Goal: Task Accomplishment & Management: Use online tool/utility

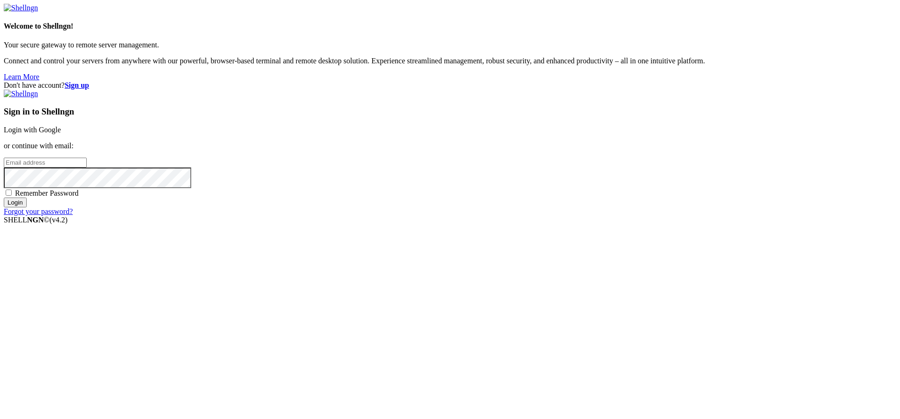
click at [87, 167] on input "email" at bounding box center [45, 162] width 83 height 10
type input "[EMAIL_ADDRESS][DOMAIN_NAME]"
click at [4, 197] on input "Login" at bounding box center [15, 202] width 23 height 10
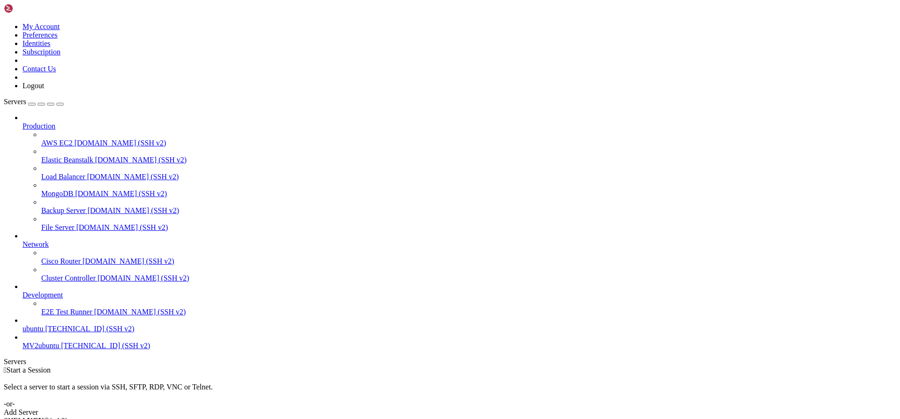
click at [516, 408] on div "Add Server" at bounding box center [450, 412] width 892 height 8
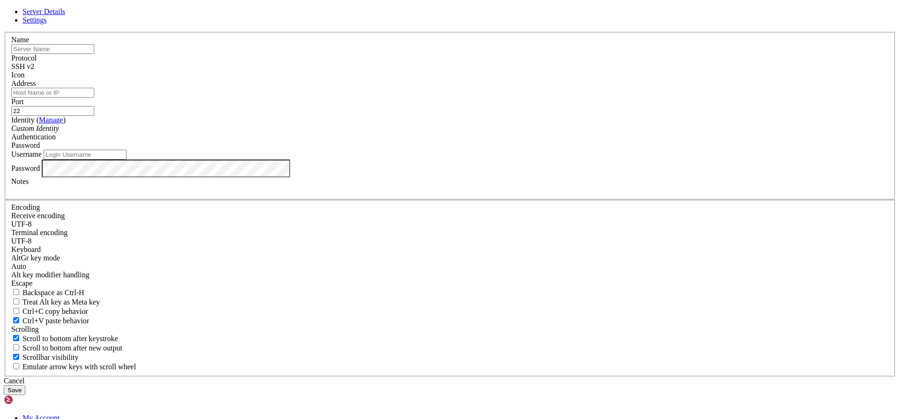
click at [94, 54] on input "text" at bounding box center [52, 49] width 83 height 10
type input "MVDVUbuntu"
click at [94, 97] on input "Address" at bounding box center [52, 93] width 83 height 10
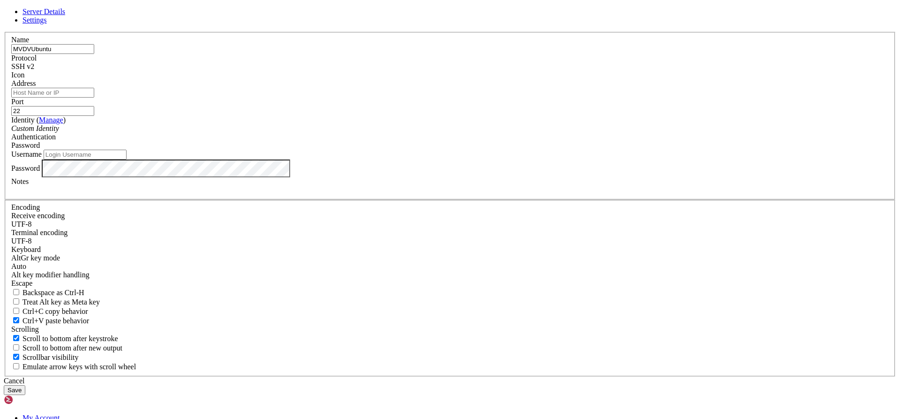
paste input "[TECHNICAL_ID]"
type input "[TECHNICAL_ID]"
click at [410, 133] on div "Custom Identity" at bounding box center [449, 128] width 877 height 8
click at [127, 159] on input "Username" at bounding box center [85, 155] width 83 height 10
type input "Administrador"
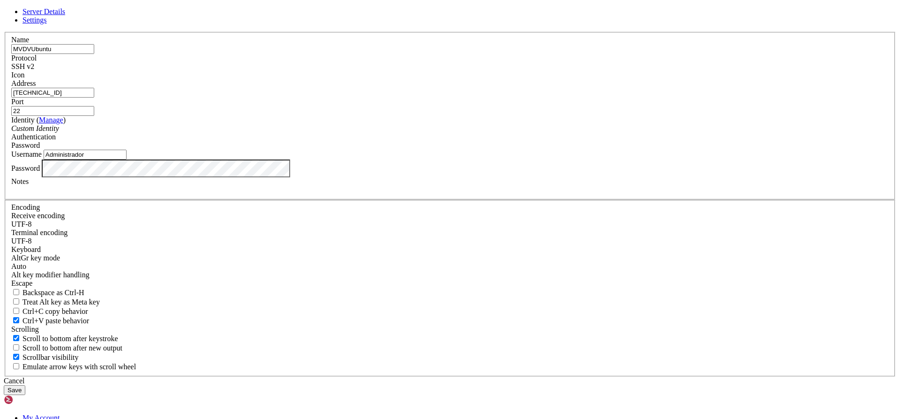
click at [25, 385] on button "Save" at bounding box center [15, 390] width 22 height 10
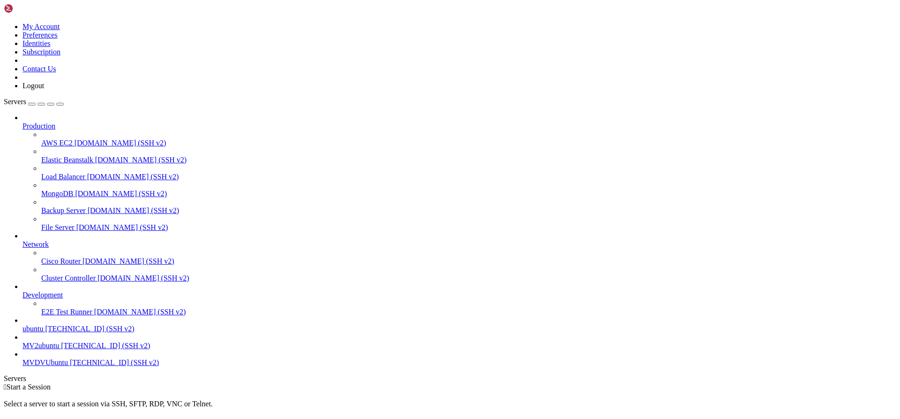
scroll to position [9, 0]
click at [67, 366] on span "MVDVUbuntu" at bounding box center [44, 362] width 45 height 8
click at [99, 332] on span "20.84.44.138 (SSH v2)" at bounding box center [89, 328] width 89 height 8
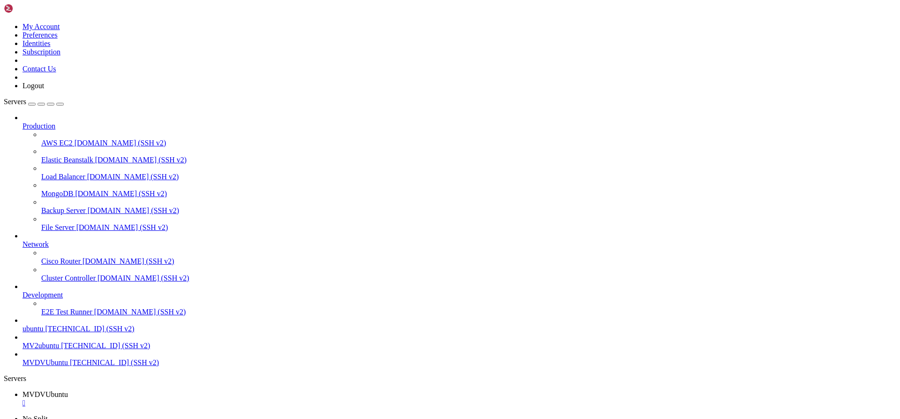
click at [95, 350] on link "MV2ubuntu 48.223.214.215 (SSH v2)" at bounding box center [459, 345] width 874 height 8
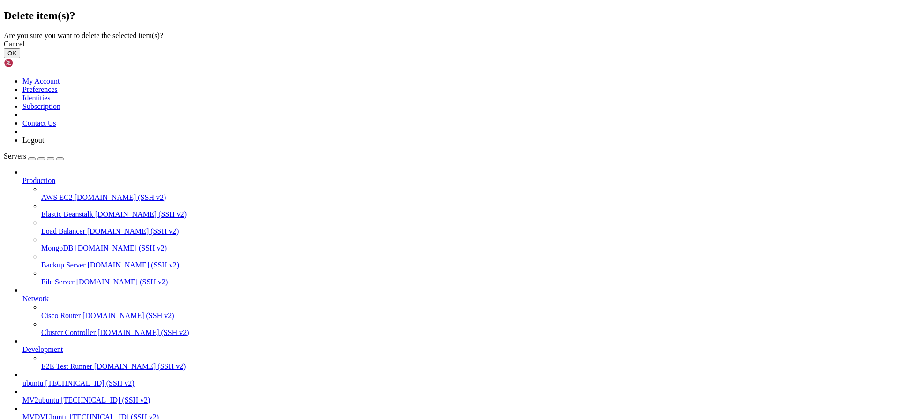
click at [20, 58] on button "OK" at bounding box center [12, 53] width 16 height 10
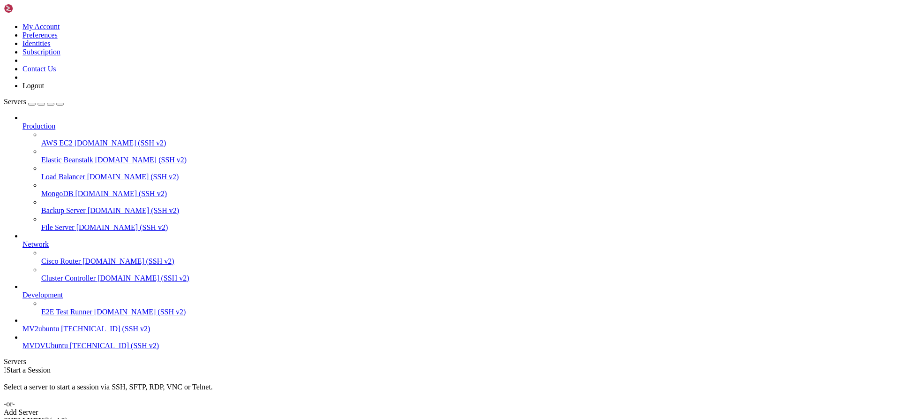
click at [70, 349] on span "[TECHNICAL_ID] (SSH v2)" at bounding box center [114, 345] width 89 height 8
click at [38, 13] on img at bounding box center [31, 8] width 54 height 9
click at [4, 22] on link at bounding box center [4, 22] width 0 height 0
click at [44, 90] on link "Logout" at bounding box center [33, 86] width 22 height 8
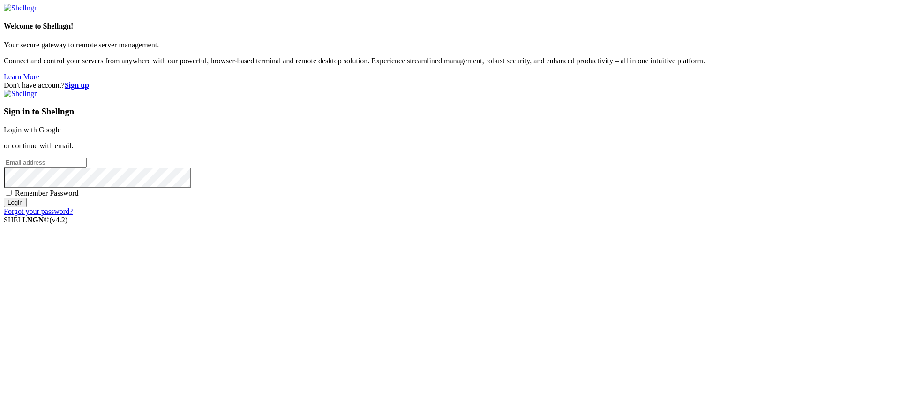
click at [87, 167] on input "email" at bounding box center [45, 162] width 83 height 10
click at [61, 134] on link "Login with Google" at bounding box center [32, 130] width 57 height 8
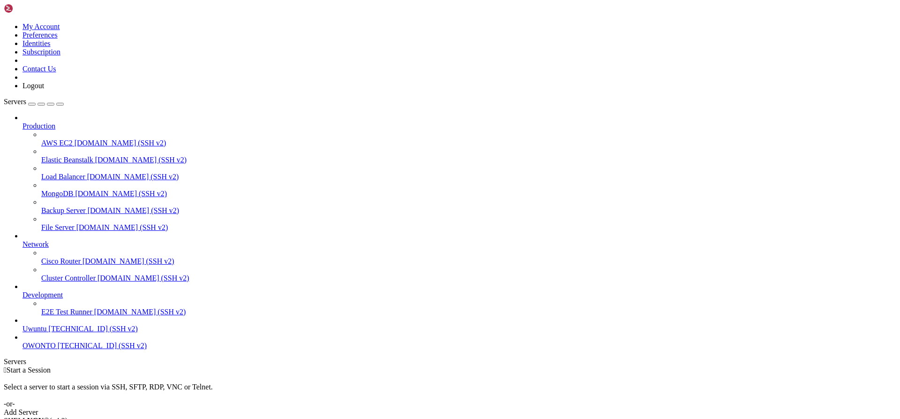
click at [522, 408] on link "Add Server" at bounding box center [450, 412] width 892 height 8
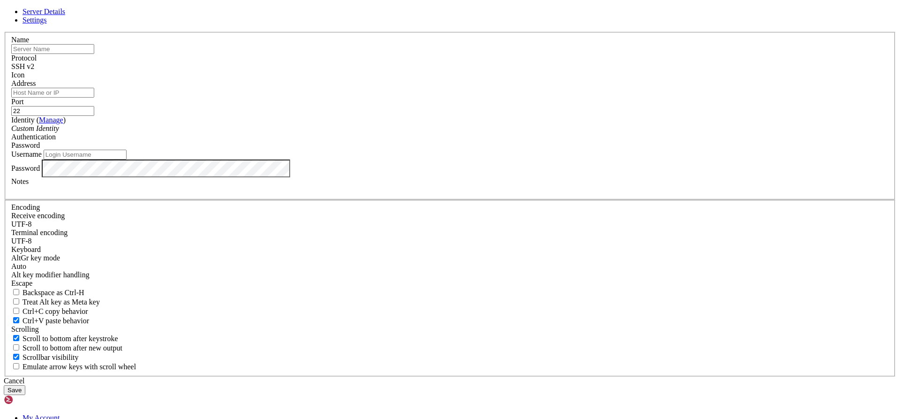
click at [94, 97] on input "Address" at bounding box center [52, 93] width 83 height 10
click at [94, 54] on input "text" at bounding box center [52, 49] width 83 height 10
type input "MVDVUbuntu"
click at [94, 97] on input "Address" at bounding box center [52, 93] width 83 height 10
type input "[TECHNICAL_ID]"
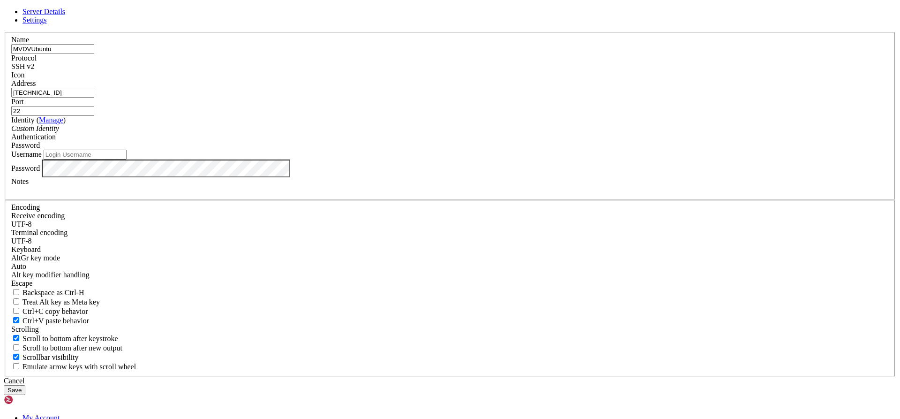
click at [401, 133] on div "Identity ( Manage ) Custom Identity" at bounding box center [449, 124] width 877 height 17
click at [127, 159] on input "Username" at bounding box center [85, 155] width 83 height 10
type input "Administrador"
click at [25, 385] on button "Save" at bounding box center [15, 390] width 22 height 10
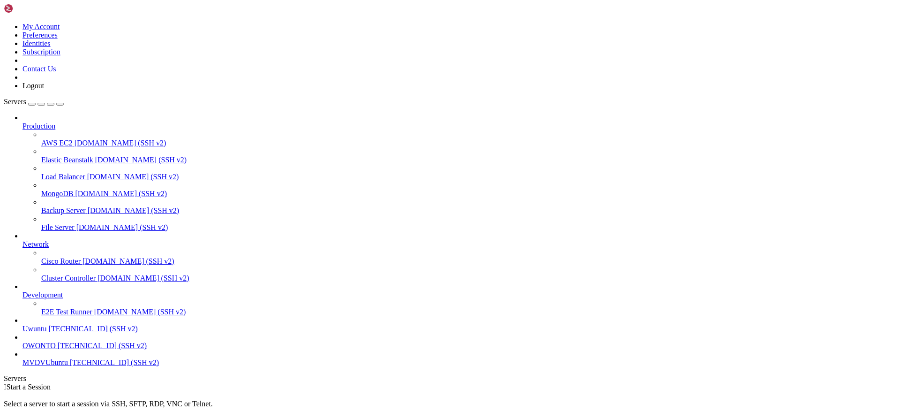
scroll to position [9, 0]
click at [68, 366] on span "MVDVUbuntu" at bounding box center [44, 362] width 45 height 8
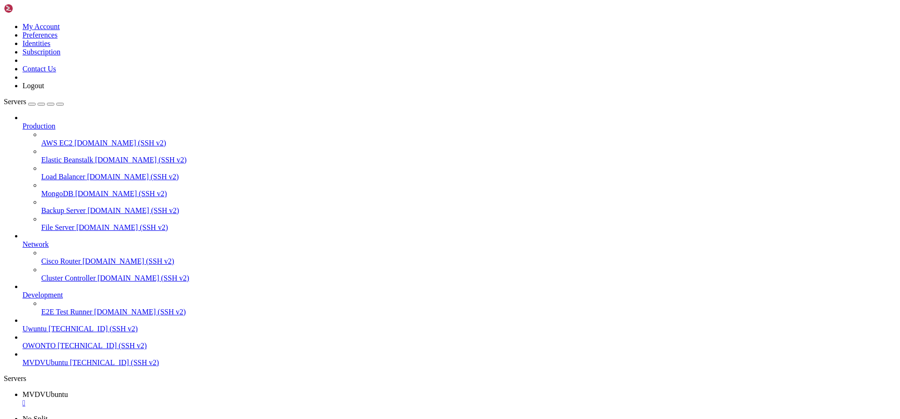
click at [56, 349] on span "OWONTO" at bounding box center [38, 345] width 33 height 8
click at [60, 366] on span "MVDVUbuntu" at bounding box center [44, 362] width 45 height 8
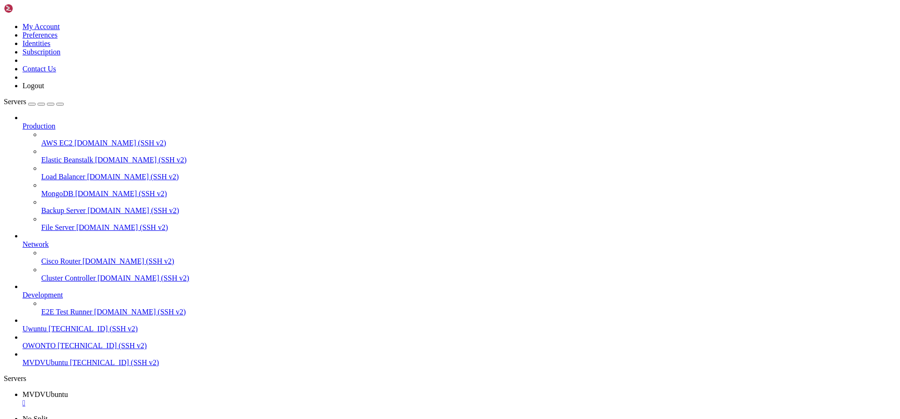
click at [58, 349] on span "[TECHNICAL_ID] (SSH v2)" at bounding box center [102, 345] width 89 height 8
click at [47, 366] on link "MVDVUbuntu [TECHNICAL_ID] (SSH v2)" at bounding box center [459, 362] width 874 height 8
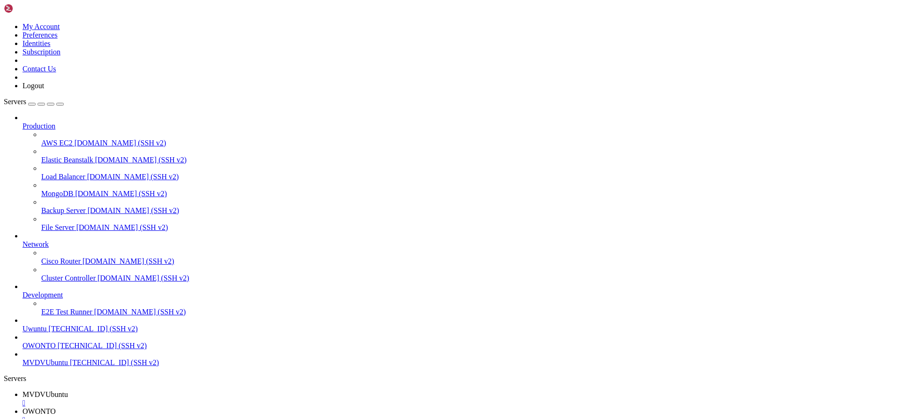
click at [68, 366] on span "MVDVUbuntu" at bounding box center [44, 362] width 45 height 8
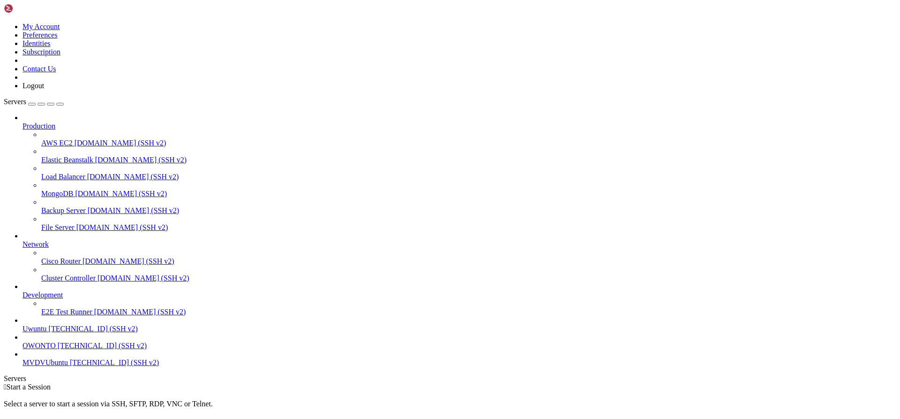
click at [70, 366] on span "[TECHNICAL_ID] (SSH v2)" at bounding box center [114, 362] width 89 height 8
click at [68, 366] on span "MVDVUbuntu" at bounding box center [44, 362] width 45 height 8
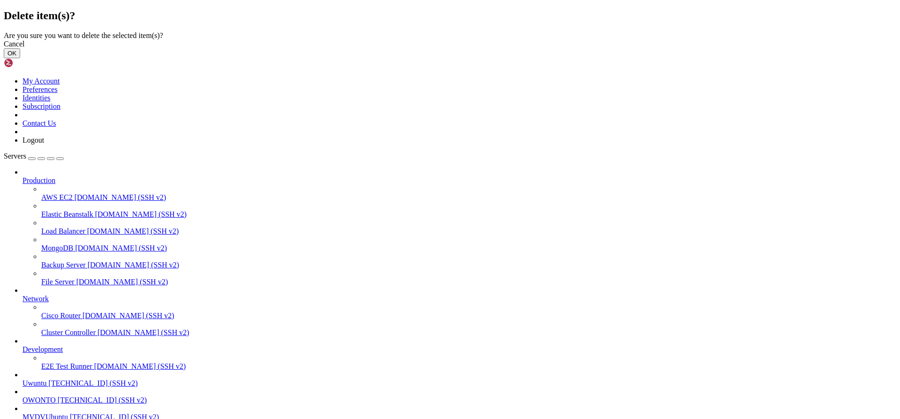
click at [20, 58] on button "OK" at bounding box center [12, 53] width 16 height 10
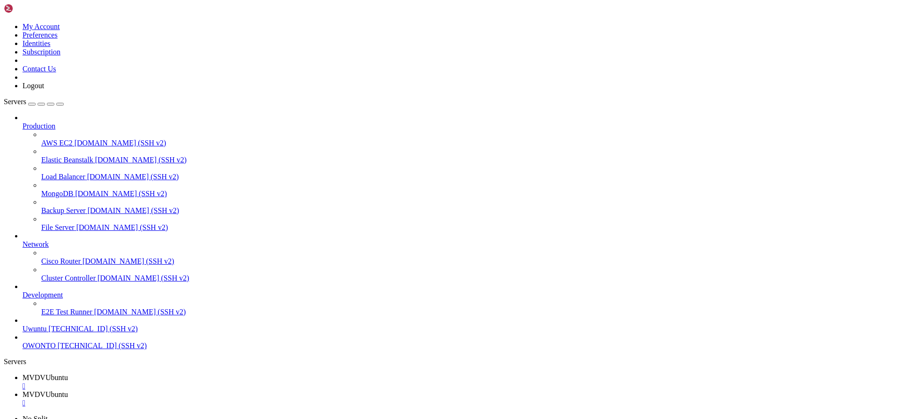
click at [68, 373] on span "MVDVUbuntu" at bounding box center [44, 377] width 45 height 8
click at [257, 390] on link "MVDVUbuntu " at bounding box center [459, 398] width 874 height 17
click at [254, 390] on link "MVDVUbuntu " at bounding box center [459, 398] width 874 height 17
click at [257, 398] on div "" at bounding box center [459, 402] width 874 height 8
click at [182, 381] on div "" at bounding box center [459, 385] width 874 height 8
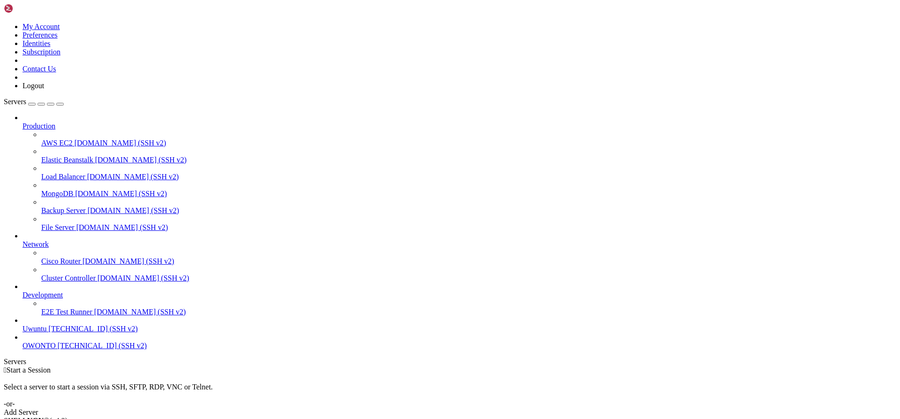
click at [536, 408] on link "Add Server" at bounding box center [450, 412] width 892 height 8
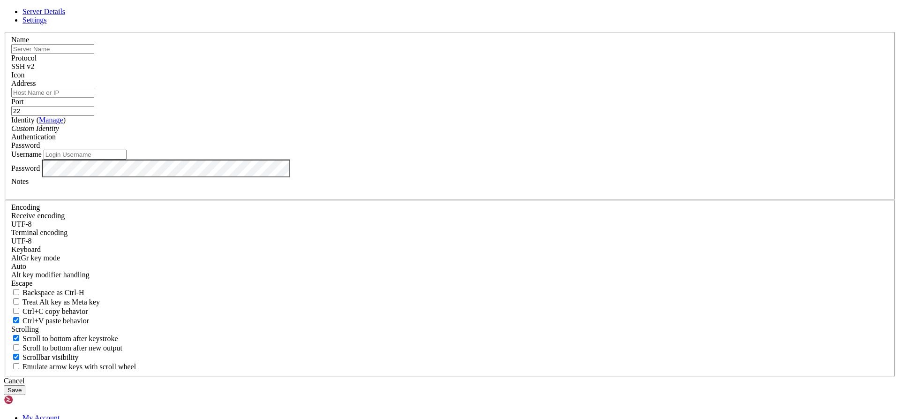
click at [94, 54] on input "text" at bounding box center [52, 49] width 83 height 10
type input "MVDVUbuntu"
click at [94, 97] on input "Address" at bounding box center [52, 93] width 83 height 10
paste input "4.236.193.186"
type input "4.236.193.186"
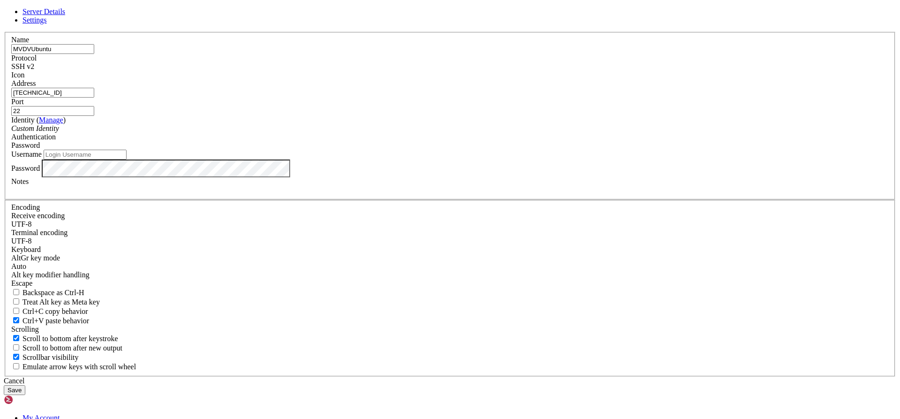
click at [127, 159] on input "Username" at bounding box center [85, 155] width 83 height 10
type input "Administrador"
click at [701, 268] on div "Server Details Settings Name MVDVUbuntu Protocol SSH v2 Icon" at bounding box center [450, 200] width 892 height 387
click at [25, 385] on button "Save" at bounding box center [15, 390] width 22 height 10
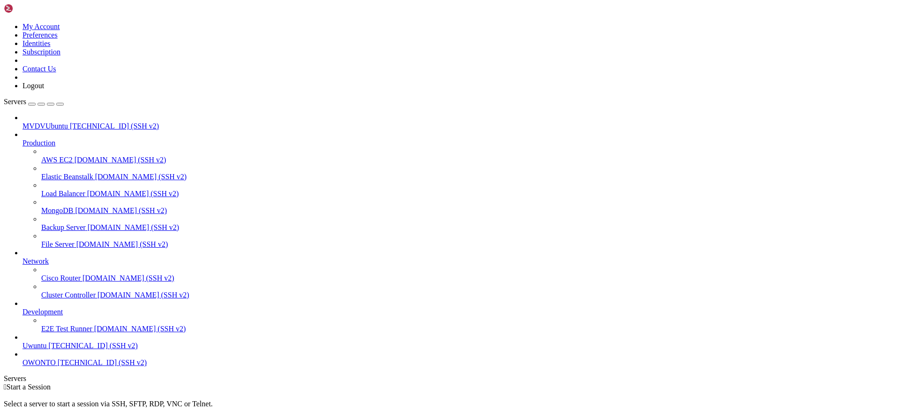
scroll to position [9, 0]
click at [56, 366] on span "OWONTO" at bounding box center [38, 362] width 33 height 8
click at [94, 332] on span "[DOMAIN_NAME] (SSH v2)" at bounding box center [140, 328] width 92 height 8
click at [47, 349] on span "Uwuntu" at bounding box center [34, 345] width 24 height 8
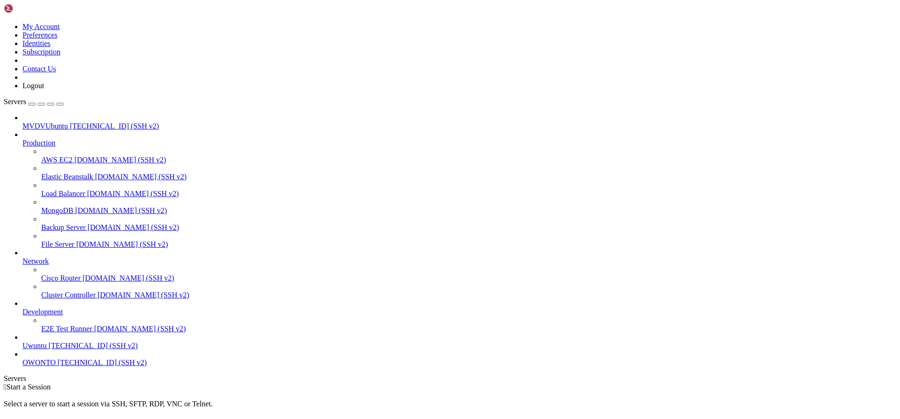
click at [71, 122] on span "4.236.193.186 (SSH v2)" at bounding box center [114, 126] width 89 height 8
